Goal: Information Seeking & Learning: Learn about a topic

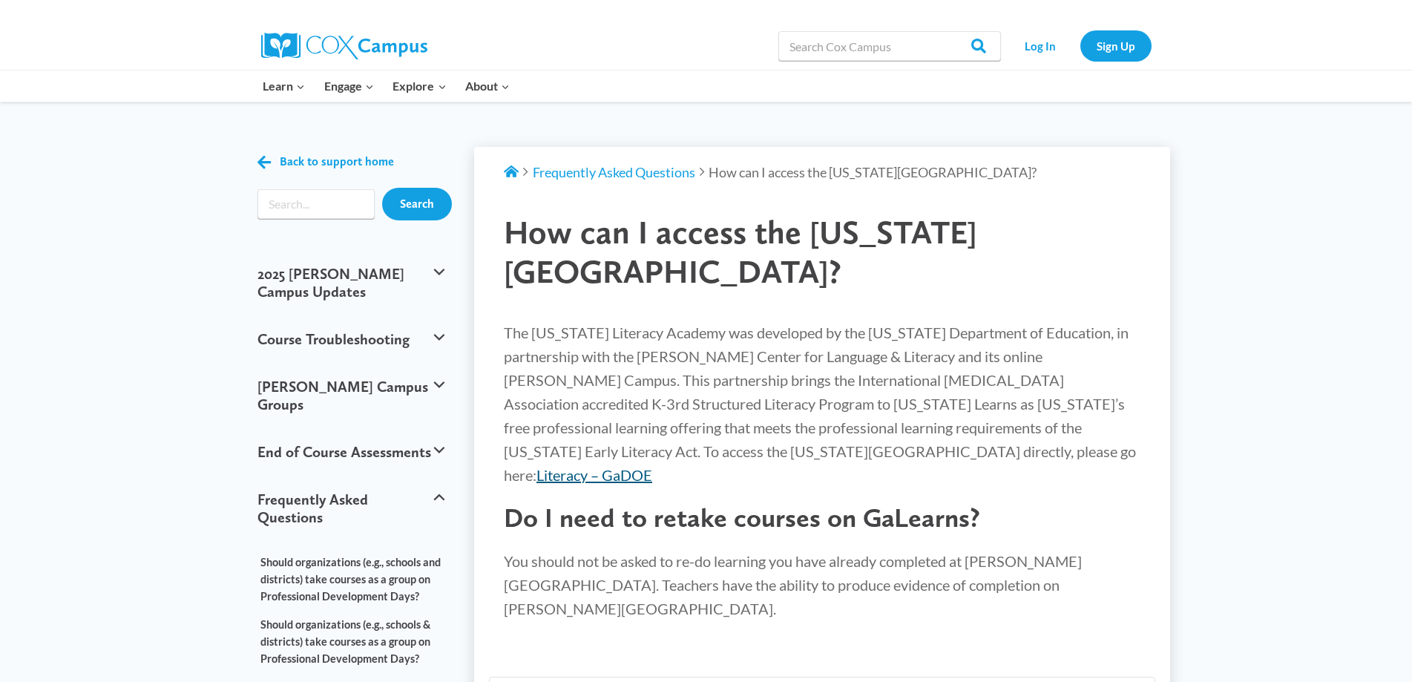
click at [652, 466] on link "Literacy – GaDOE" at bounding box center [594, 475] width 116 height 18
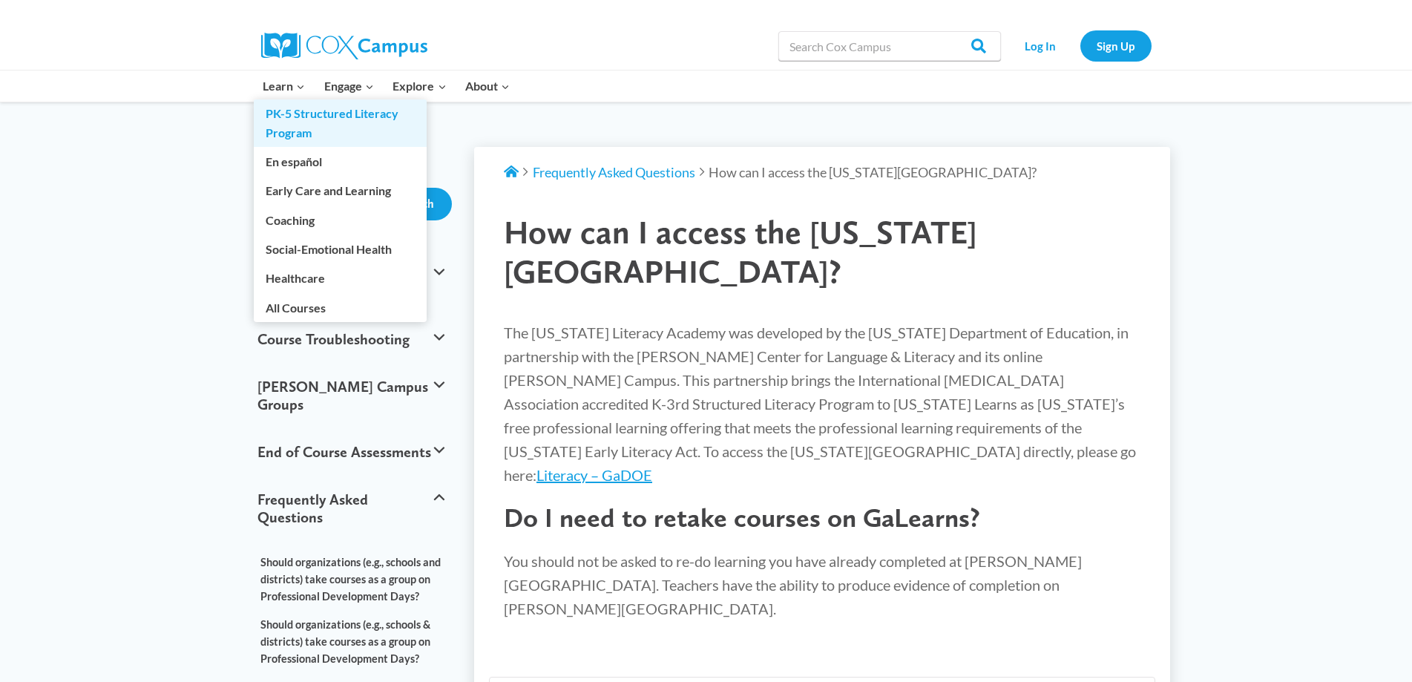
click at [296, 118] on link "PK-5 Structured Literacy Program" at bounding box center [340, 122] width 173 height 47
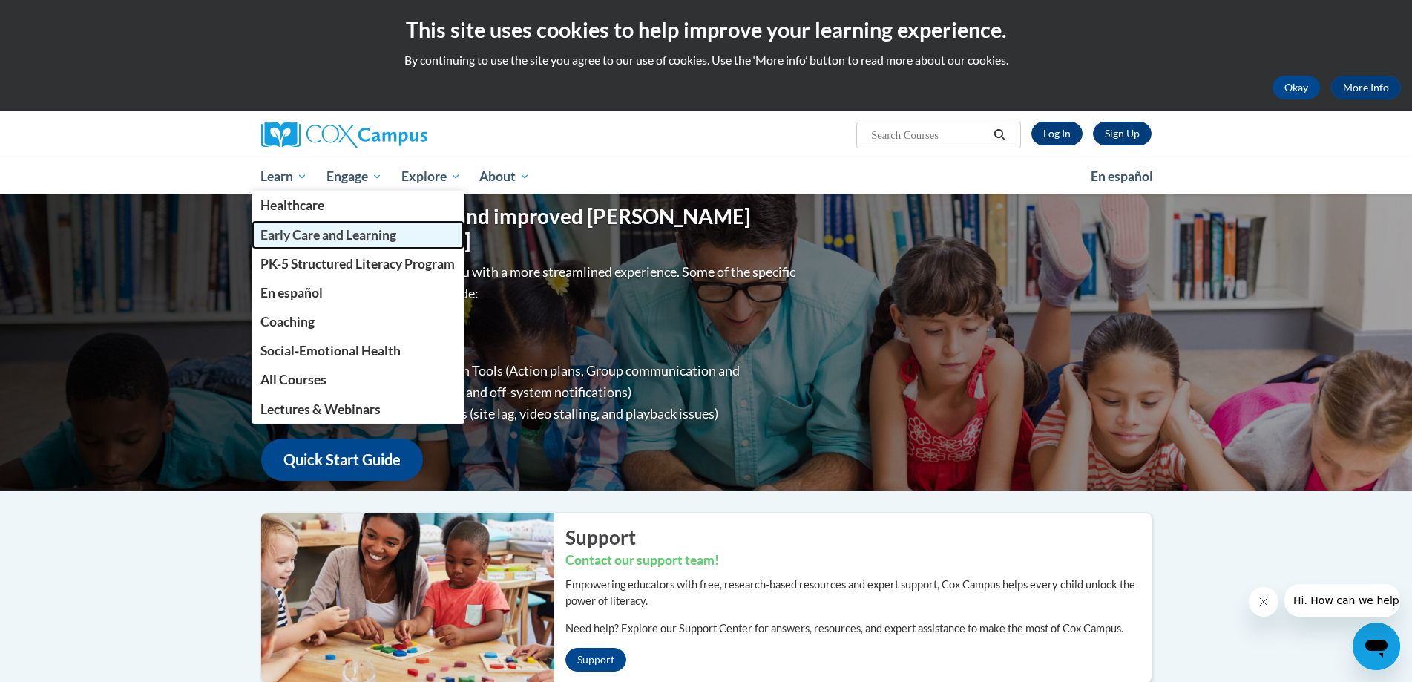
click at [313, 234] on span "Early Care and Learning" at bounding box center [328, 235] width 136 height 16
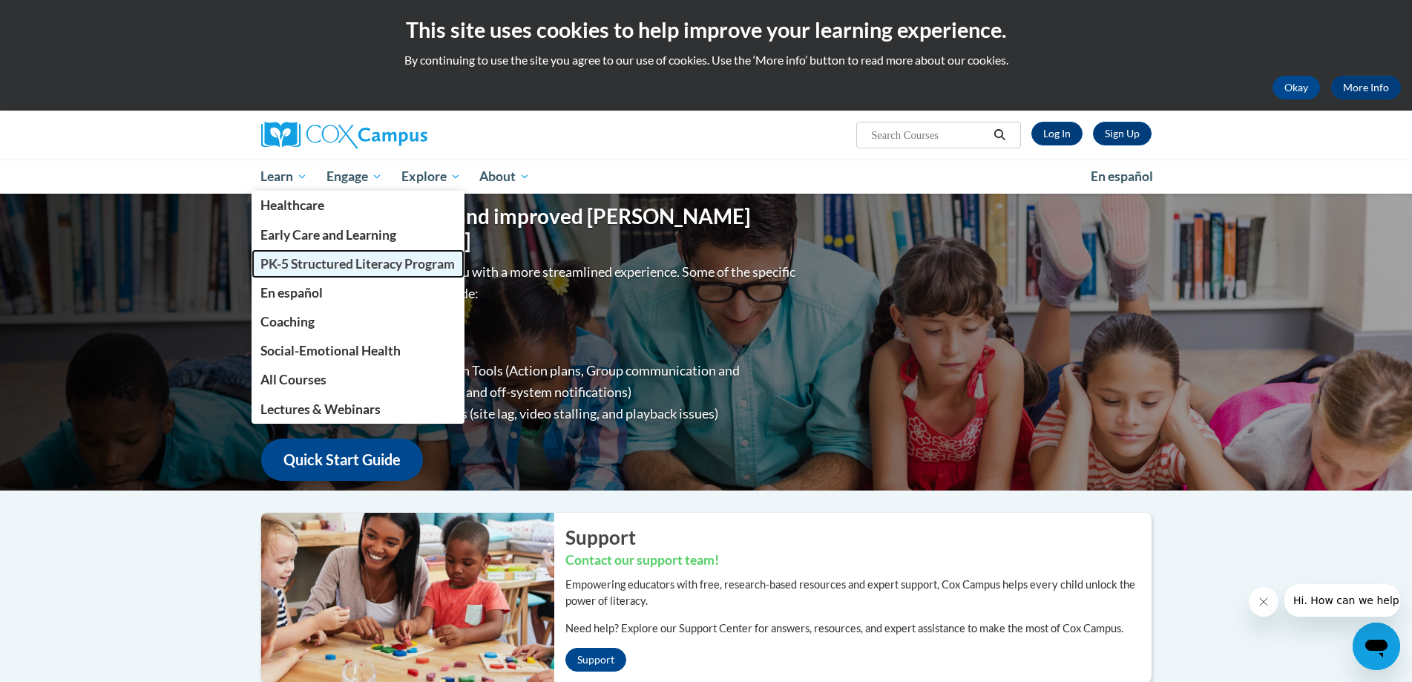
click at [303, 264] on span "PK-5 Structured Literacy Program" at bounding box center [357, 264] width 194 height 16
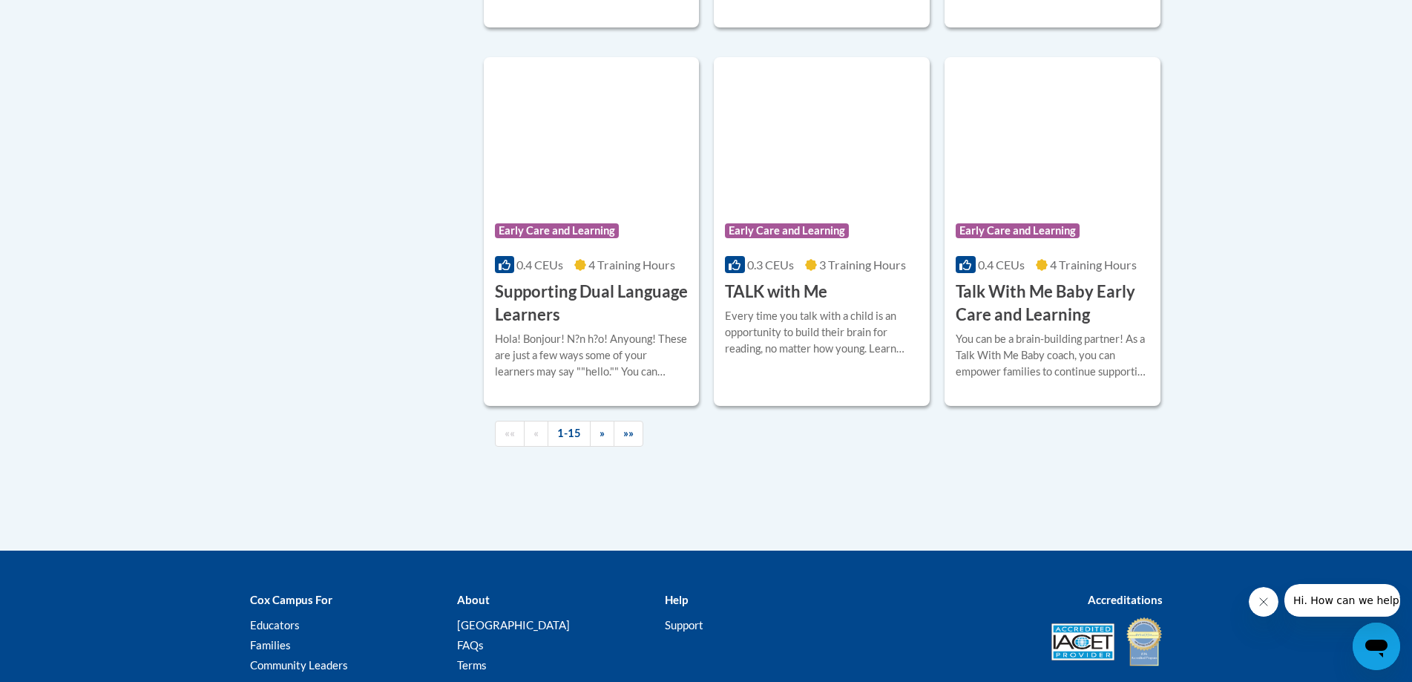
scroll to position [2151, 0]
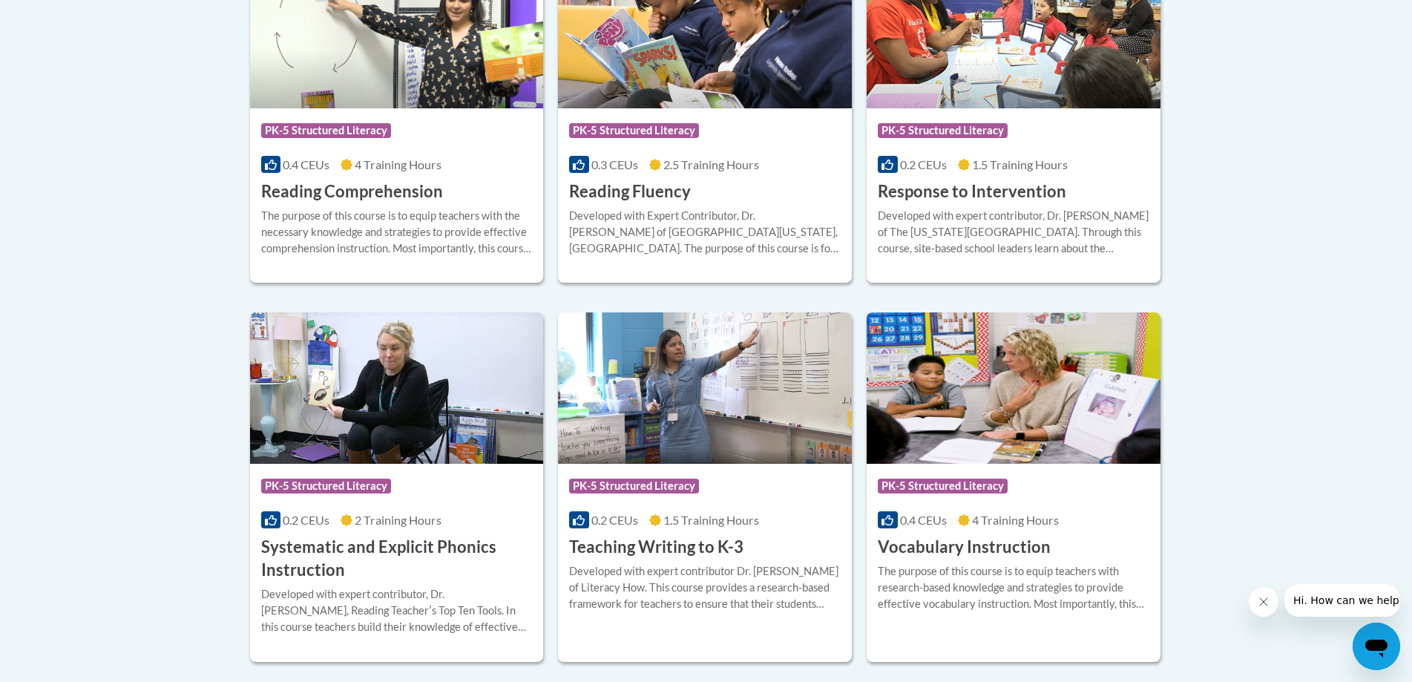
scroll to position [1632, 0]
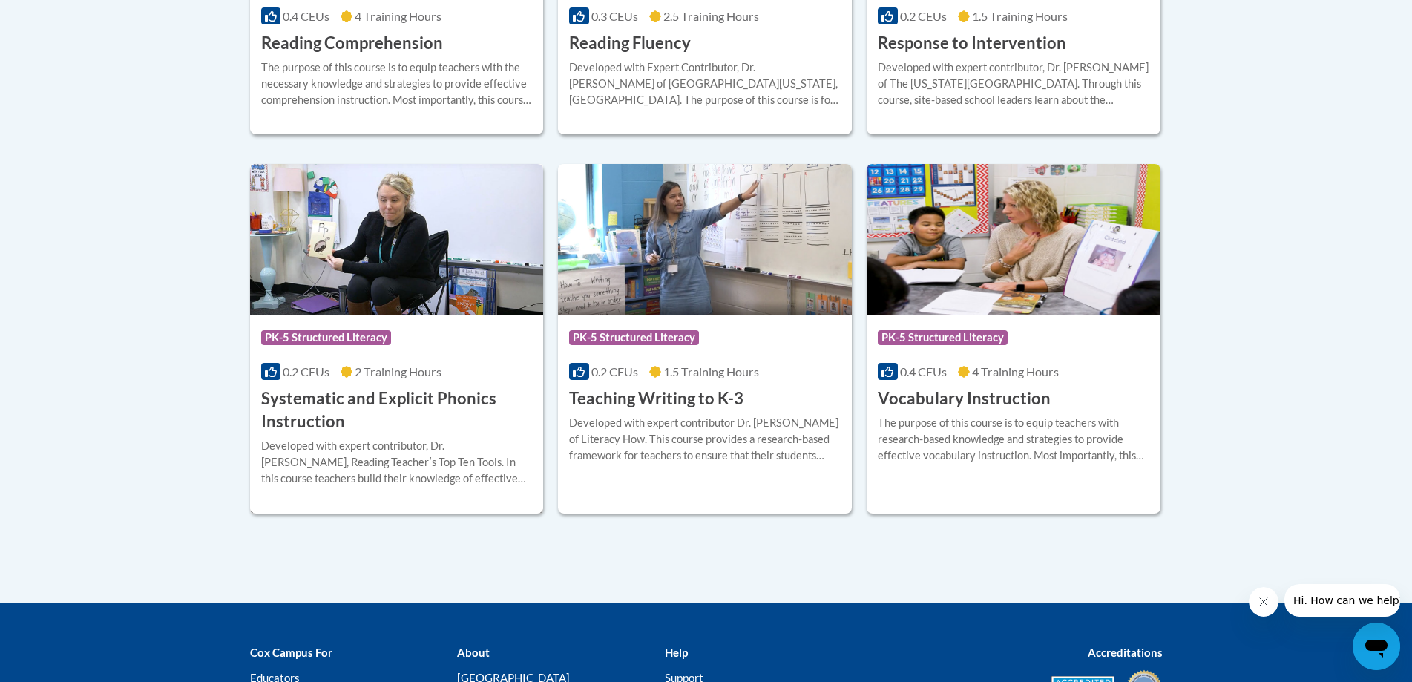
click at [406, 394] on h3 "Systematic and Explicit Phonics Instruction" at bounding box center [396, 410] width 271 height 46
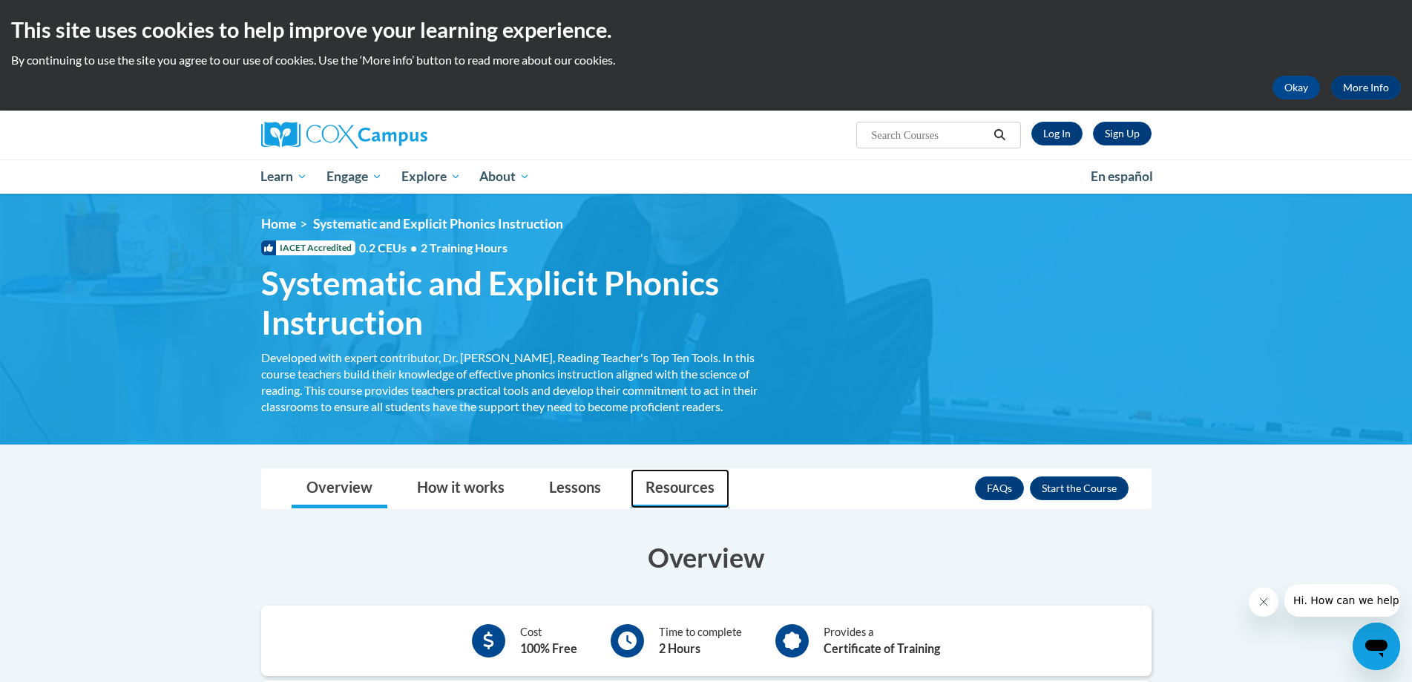
click at [669, 485] on link "Resources" at bounding box center [680, 488] width 99 height 39
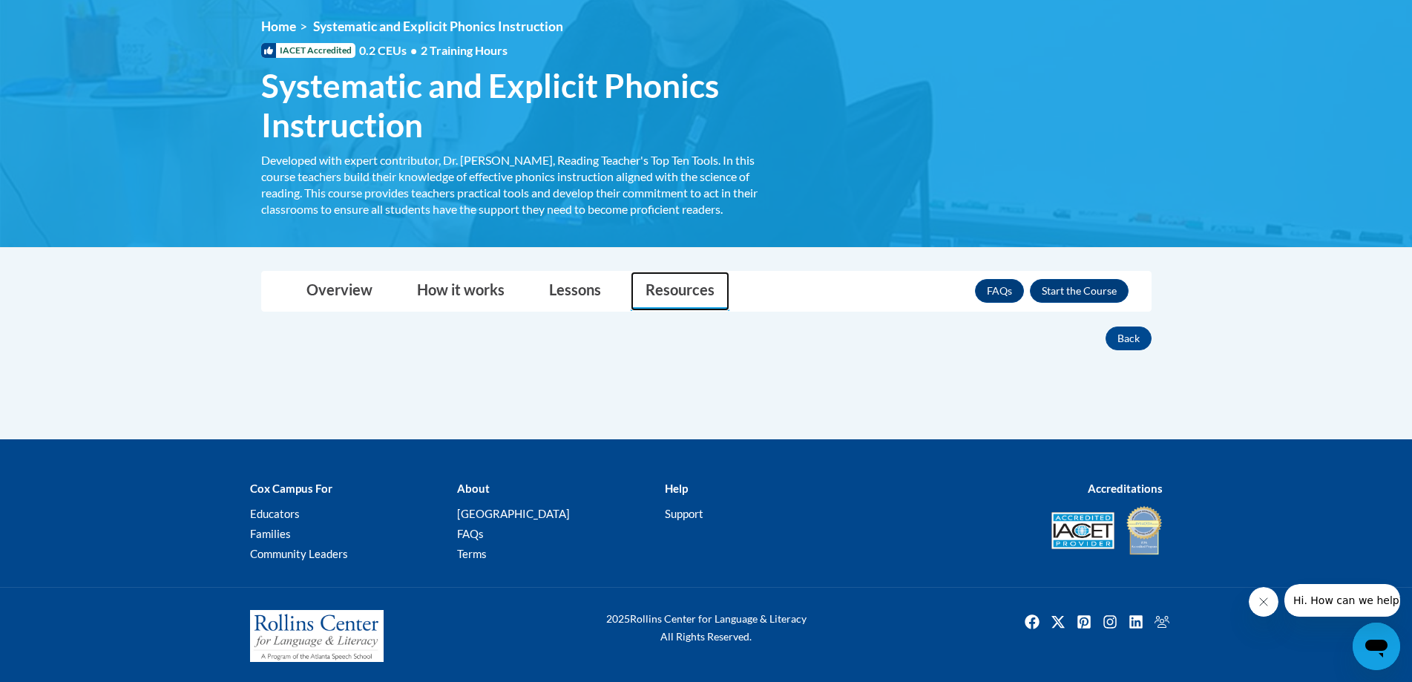
scroll to position [200, 0]
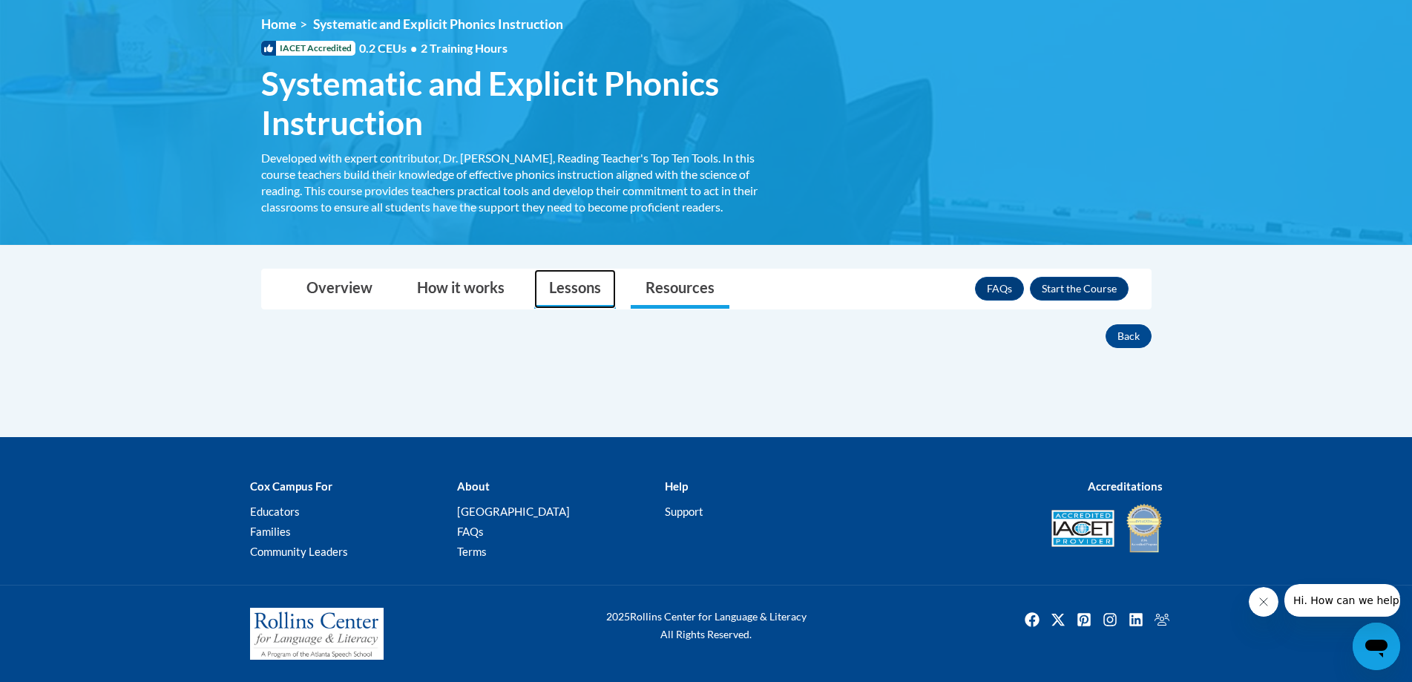
click at [568, 302] on link "Lessons" at bounding box center [575, 288] width 82 height 39
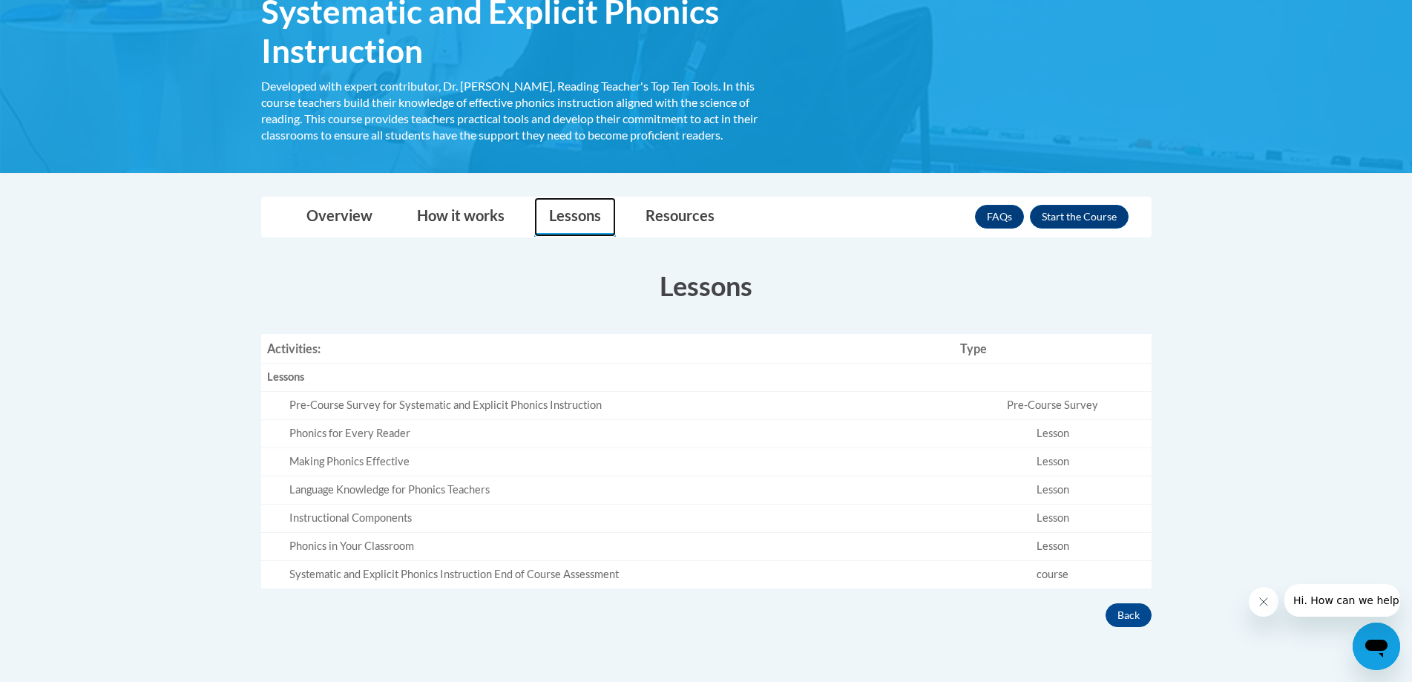
scroll to position [422, 0]
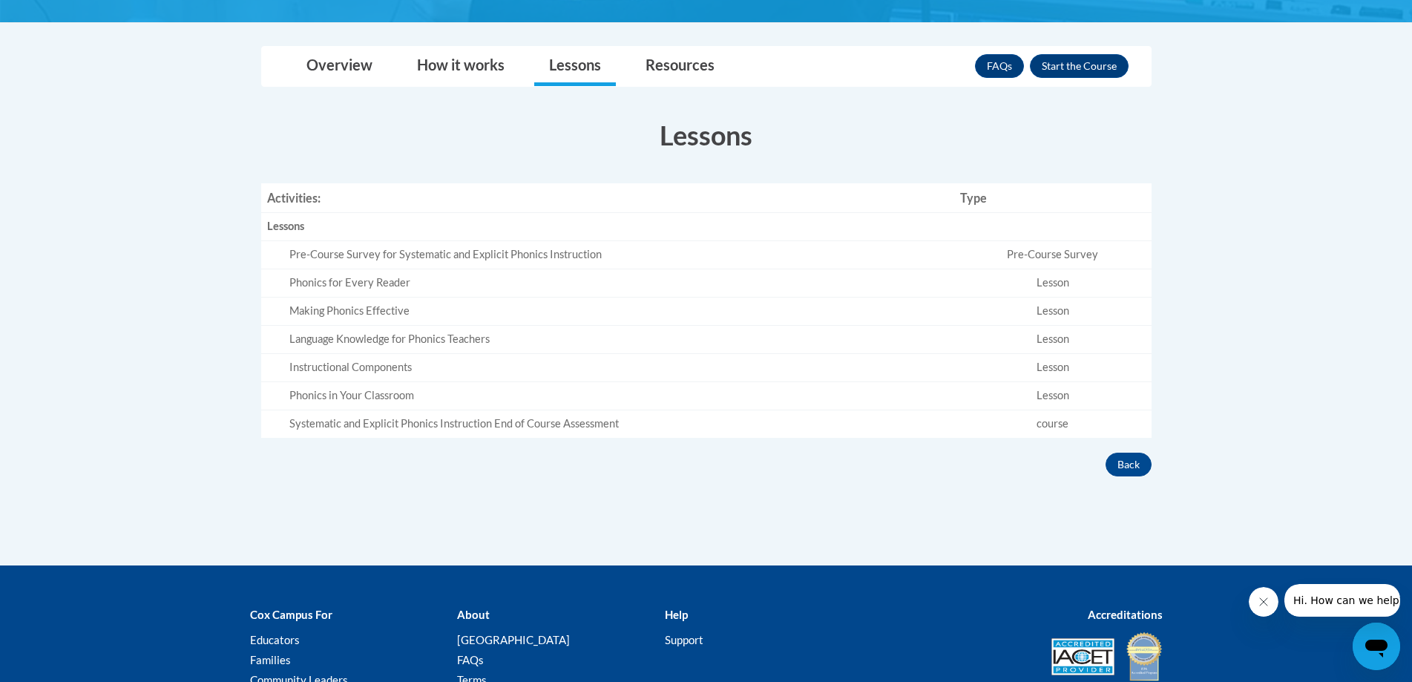
click at [355, 283] on div "Phonics for Every Reader" at bounding box center [618, 283] width 659 height 16
click at [351, 323] on td "Making Phonics Effective" at bounding box center [608, 311] width 694 height 28
drag, startPoint x: 352, startPoint y: 371, endPoint x: 355, endPoint y: 389, distance: 18.2
click at [352, 375] on div "Instructional Components" at bounding box center [618, 368] width 659 height 16
click at [360, 407] on td "Phonics in Your Classroom" at bounding box center [608, 396] width 694 height 28
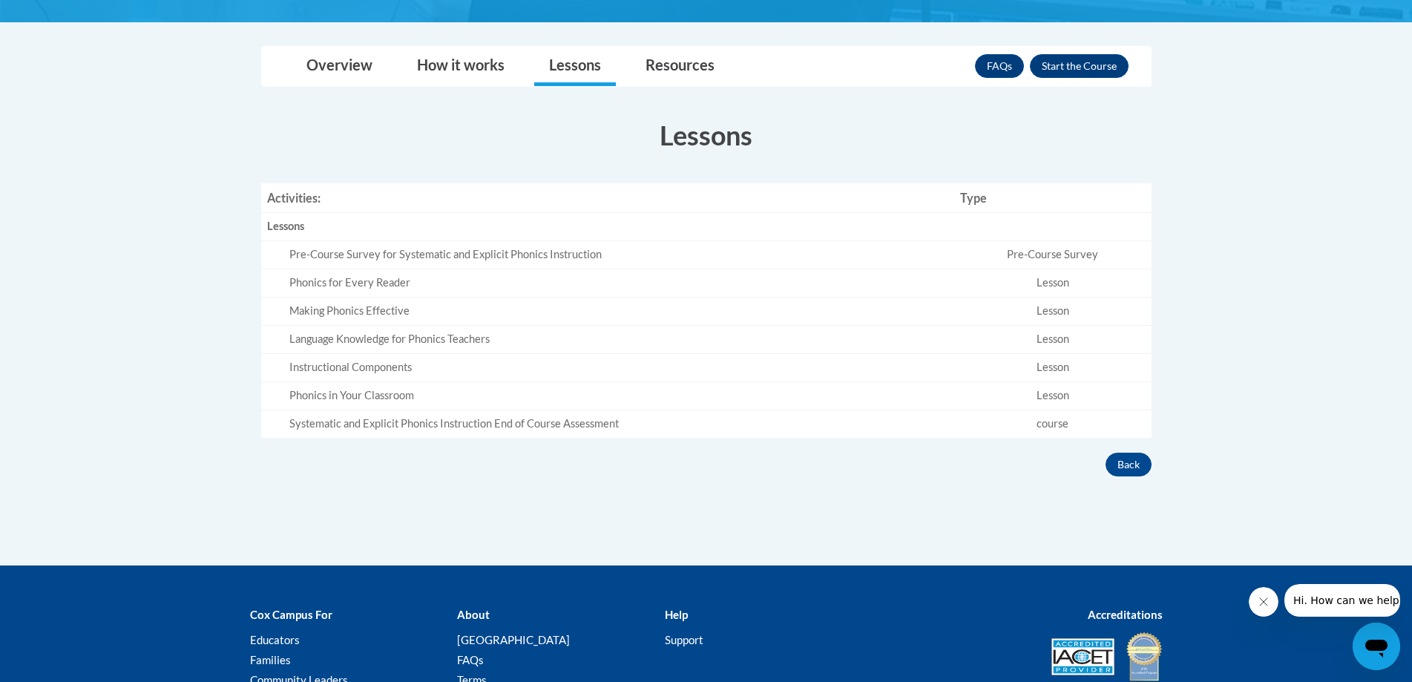
click at [369, 441] on div "Overview Cost 100% Free Time to complete 2 Hours Provides a Certificate of Trai…" at bounding box center [706, 289] width 912 height 375
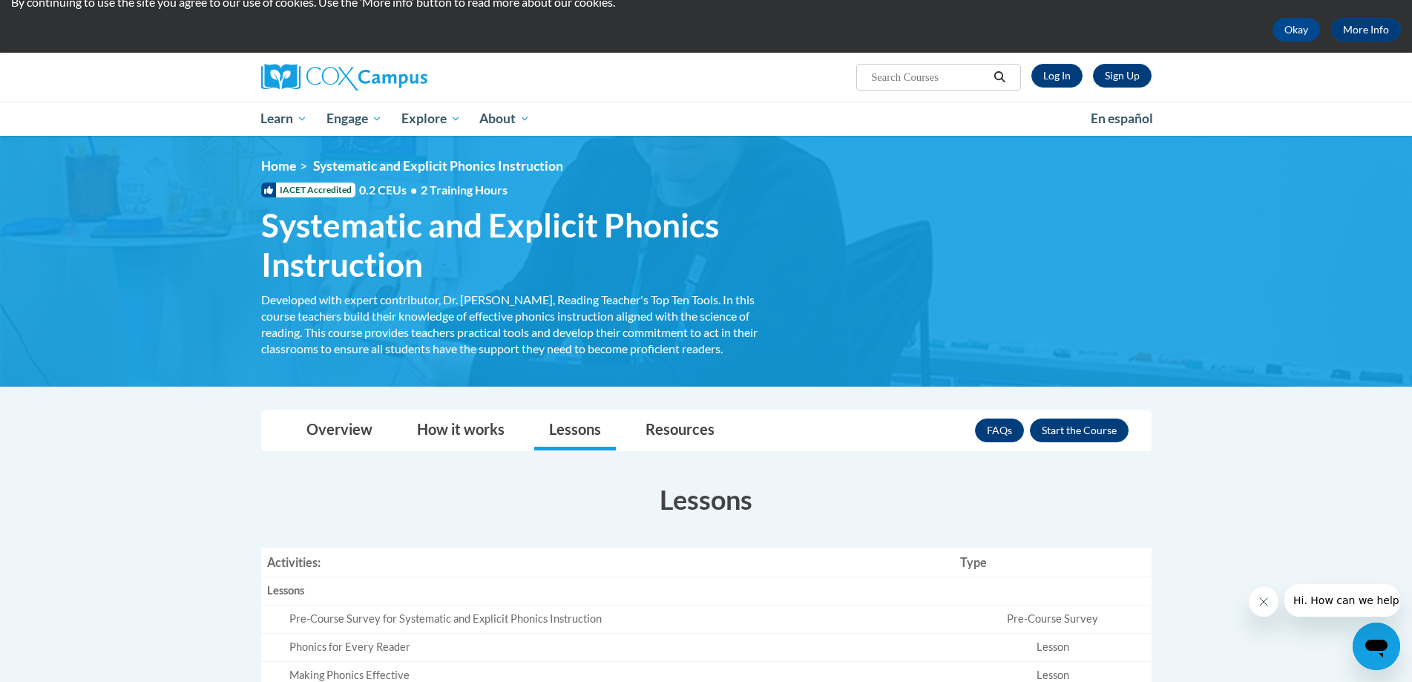
scroll to position [0, 0]
